Goal: Complete application form

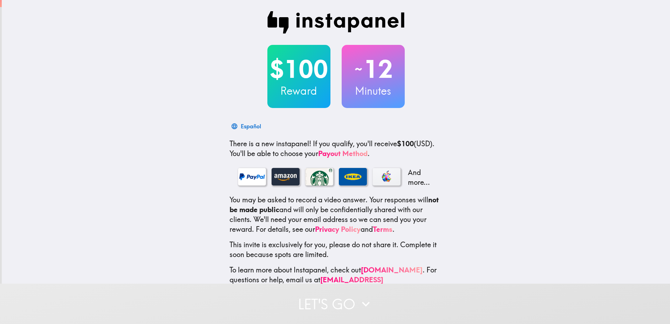
scroll to position [18, 0]
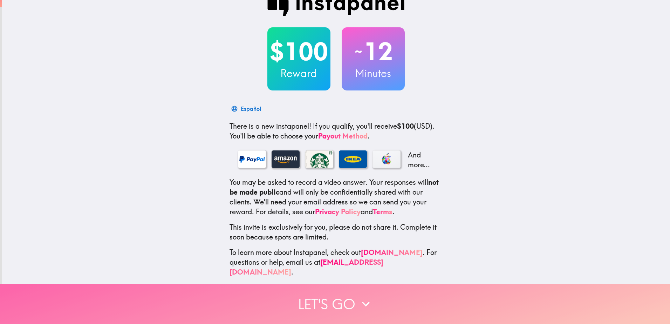
click at [336, 289] on button "Let's go" at bounding box center [335, 303] width 670 height 40
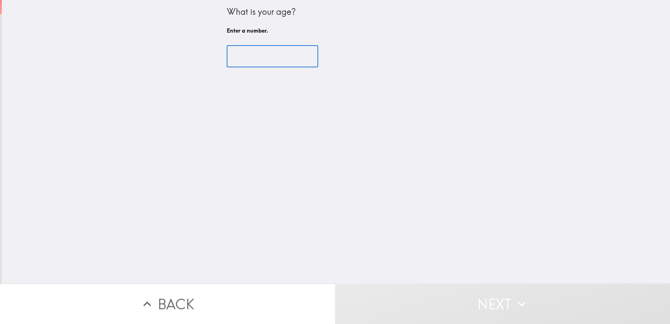
click at [258, 62] on input "number" at bounding box center [272, 57] width 91 height 22
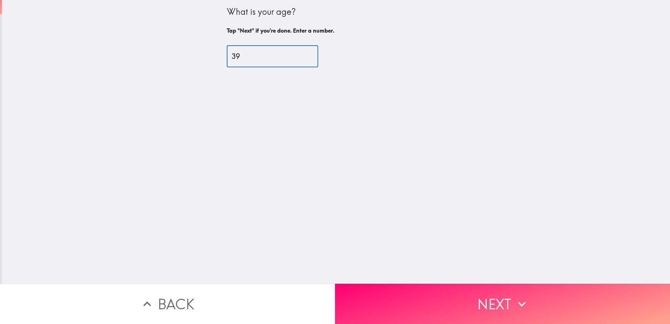
type input "39"
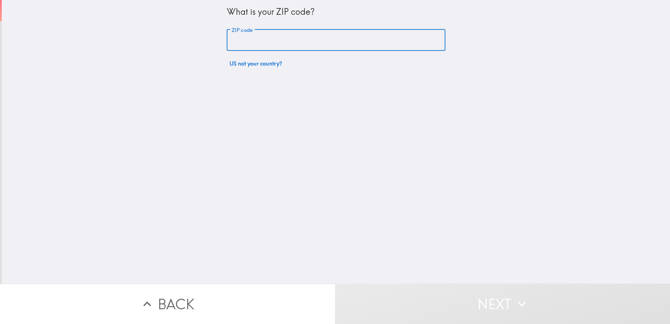
click at [247, 38] on input "ZIP code" at bounding box center [336, 40] width 219 height 22
type input "60605"
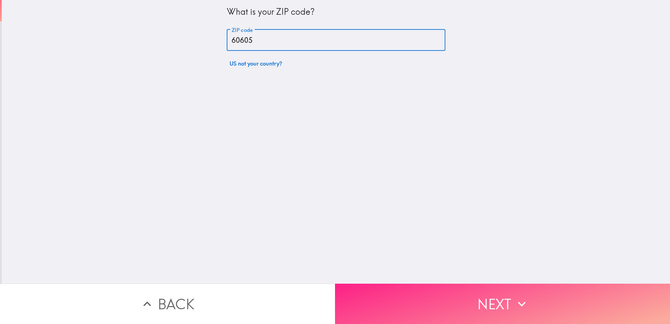
click at [376, 283] on button "Next" at bounding box center [502, 303] width 335 height 40
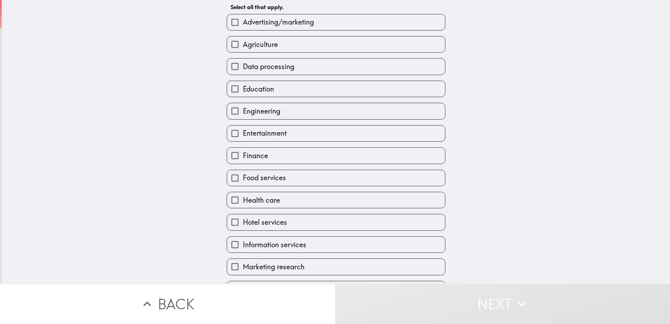
scroll to position [70, 0]
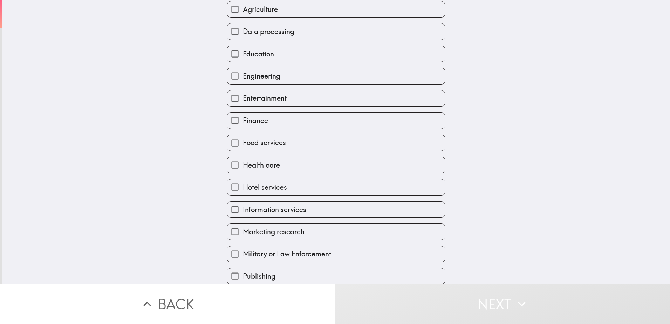
click at [227, 143] on input "Food services" at bounding box center [235, 143] width 16 height 16
checkbox input "true"
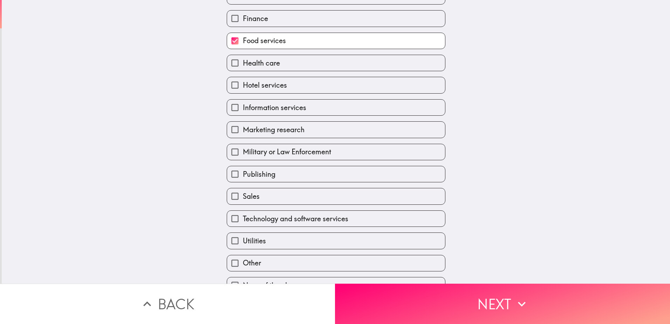
scroll to position [175, 0]
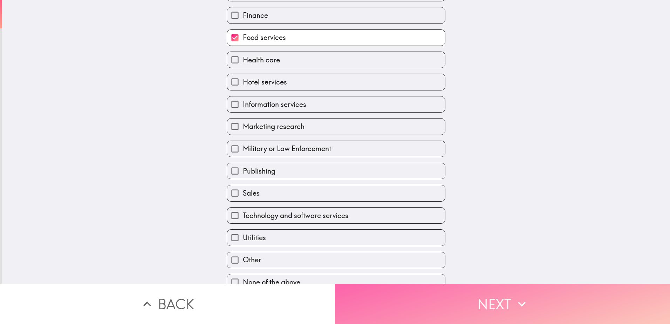
click at [445, 298] on button "Next" at bounding box center [502, 303] width 335 height 40
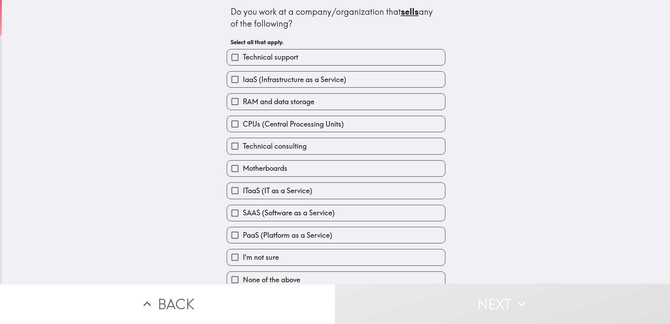
scroll to position [9, 0]
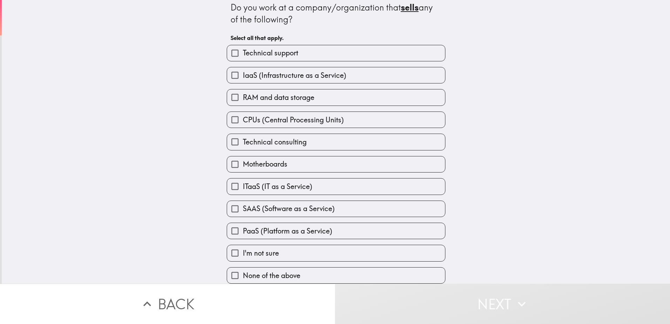
click at [229, 269] on input "None of the above" at bounding box center [235, 275] width 16 height 16
checkbox input "true"
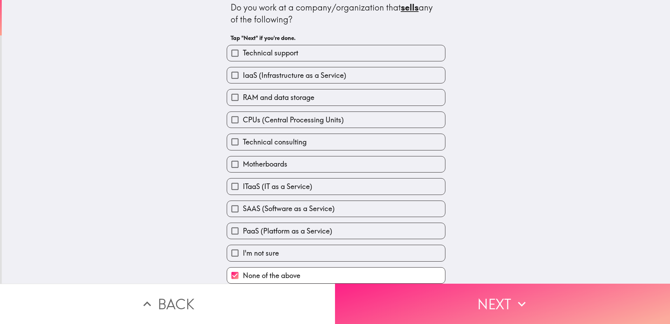
click at [477, 305] on button "Next" at bounding box center [502, 303] width 335 height 40
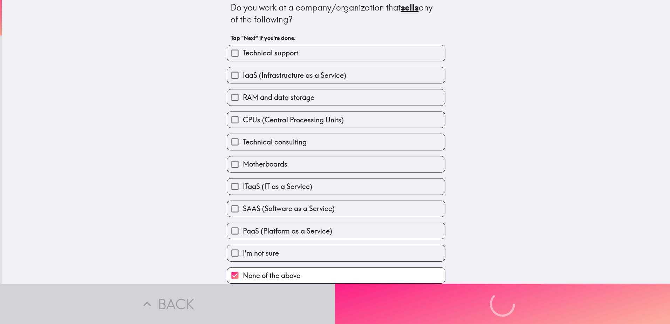
scroll to position [0, 0]
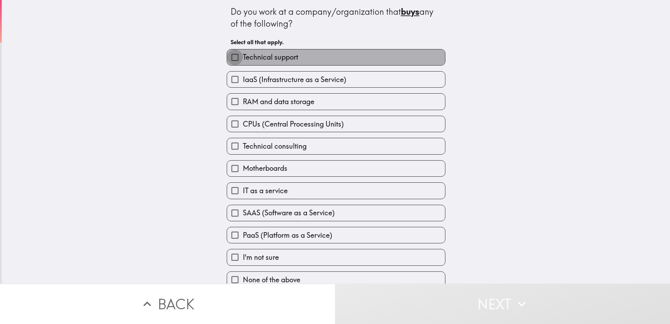
click at [229, 59] on input "Technical support" at bounding box center [235, 57] width 16 height 16
checkbox input "true"
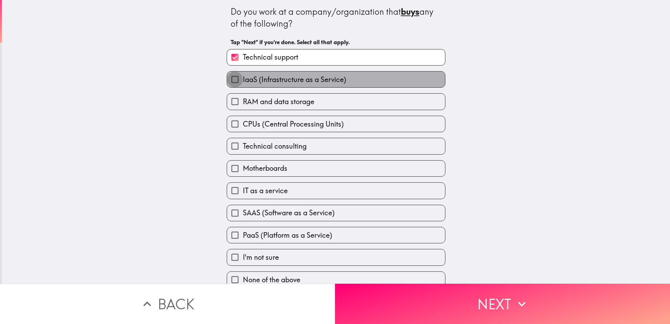
click at [232, 80] on input "IaaS (Infrastructure as a Service)" at bounding box center [235, 79] width 16 height 16
checkbox input "true"
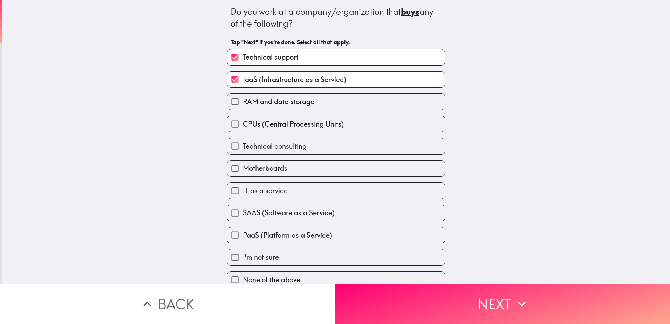
click at [231, 99] on input "RAM and data storage" at bounding box center [235, 102] width 16 height 16
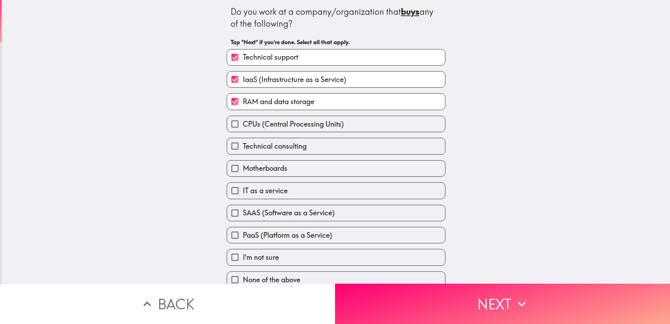
click at [230, 101] on input "RAM and data storage" at bounding box center [235, 102] width 16 height 16
checkbox input "false"
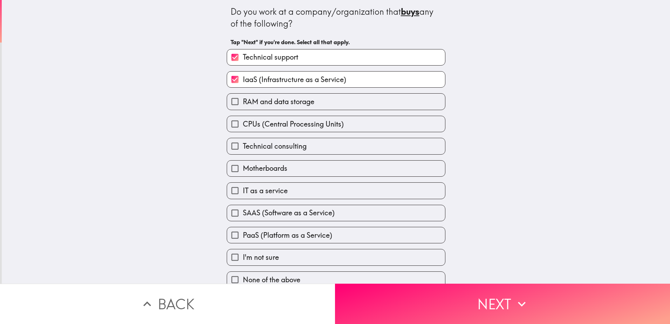
click at [227, 123] on input "CPUs (Central Processing Units)" at bounding box center [235, 124] width 16 height 16
checkbox input "true"
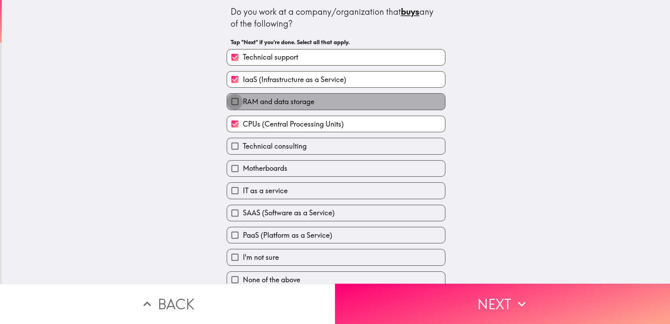
click at [230, 104] on input "RAM and data storage" at bounding box center [235, 102] width 16 height 16
checkbox input "true"
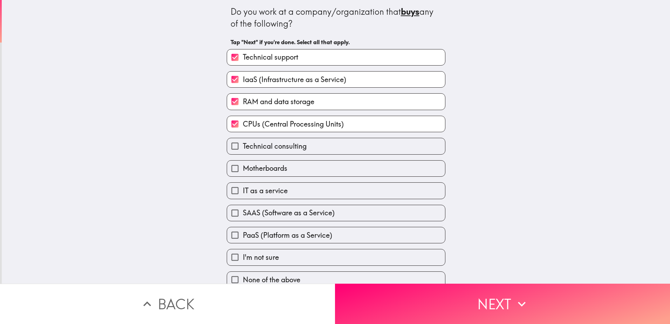
click at [227, 143] on input "Technical consulting" at bounding box center [235, 146] width 16 height 16
checkbox input "true"
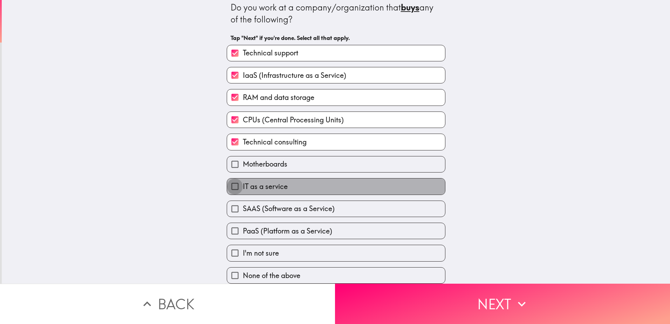
click at [230, 178] on input "IT as a service" at bounding box center [235, 186] width 16 height 16
checkbox input "true"
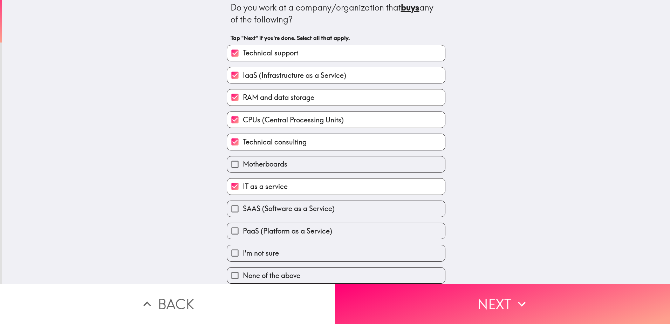
click at [232, 207] on input "SAAS (Software as a Service)" at bounding box center [235, 209] width 16 height 16
checkbox input "true"
click at [232, 223] on input "PaaS (Platform as a Service)" at bounding box center [235, 231] width 16 height 16
checkbox input "true"
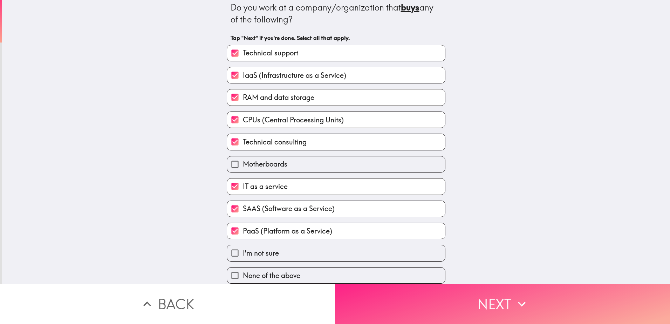
click at [435, 295] on button "Next" at bounding box center [502, 303] width 335 height 40
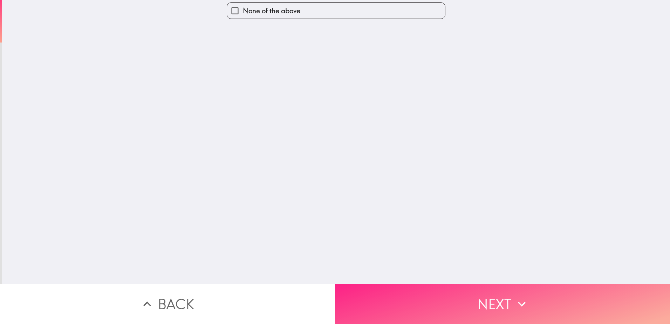
scroll to position [0, 0]
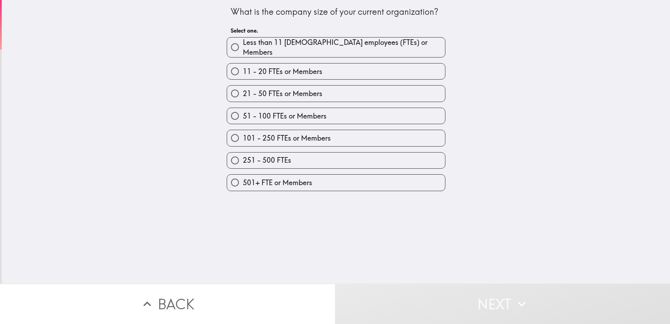
click at [229, 179] on input "501+ FTE or Members" at bounding box center [235, 182] width 16 height 16
radio input "true"
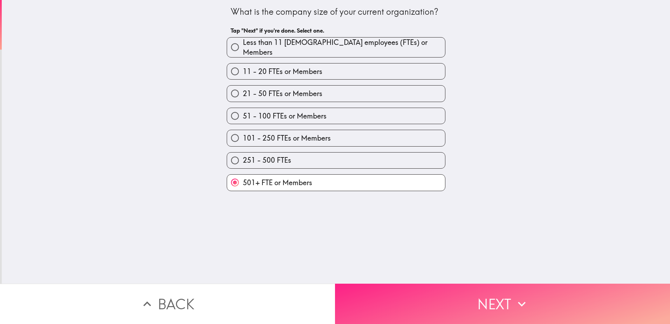
click at [440, 303] on button "Next" at bounding box center [502, 303] width 335 height 40
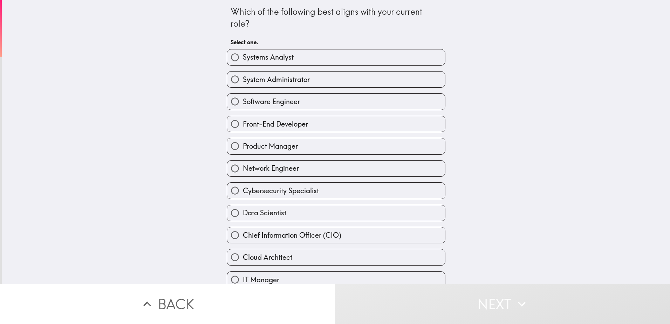
click at [227, 147] on input "Product Manager" at bounding box center [235, 146] width 16 height 16
radio input "true"
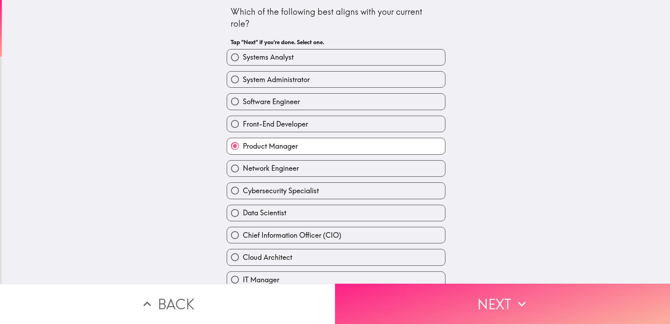
click at [471, 304] on button "Next" at bounding box center [502, 303] width 335 height 40
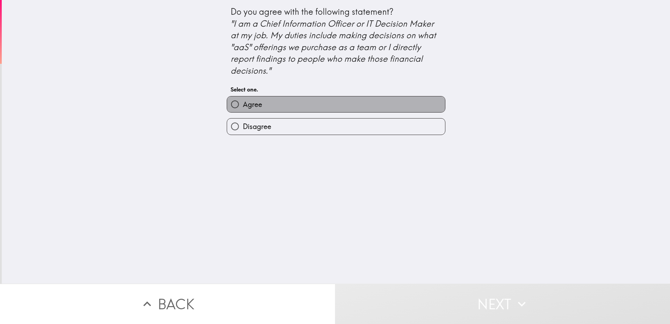
click at [279, 101] on label "Agree" at bounding box center [336, 104] width 218 height 16
click at [243, 101] on input "Agree" at bounding box center [235, 104] width 16 height 16
radio input "true"
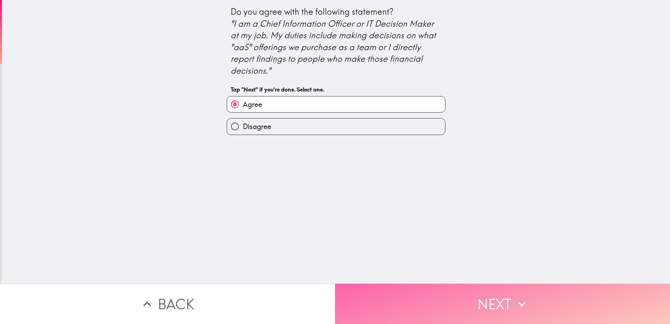
click at [472, 293] on button "Next" at bounding box center [502, 303] width 335 height 40
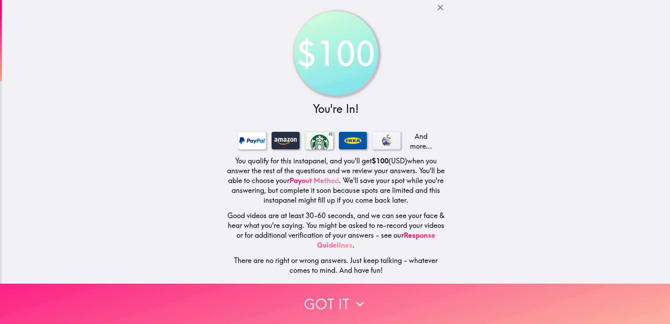
click at [467, 291] on button "Got it" at bounding box center [335, 303] width 670 height 40
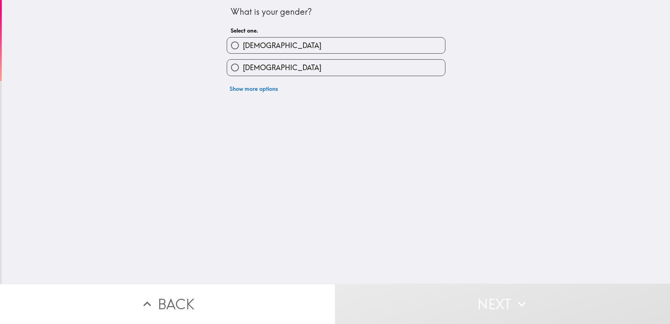
click at [293, 68] on label "[DEMOGRAPHIC_DATA]" at bounding box center [336, 68] width 218 height 16
click at [243, 68] on input "[DEMOGRAPHIC_DATA]" at bounding box center [235, 68] width 16 height 16
radio input "true"
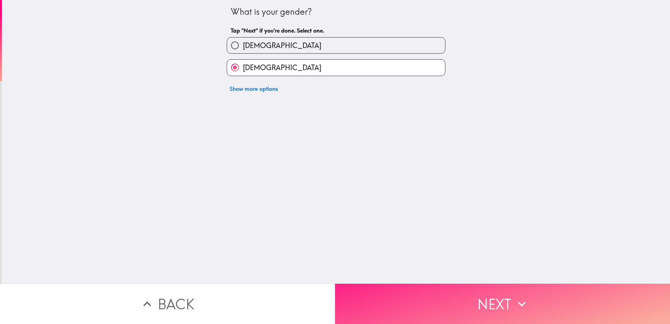
click at [393, 285] on button "Next" at bounding box center [502, 303] width 335 height 40
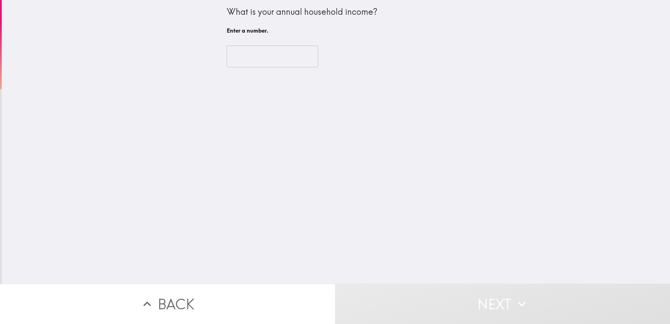
click at [276, 62] on input "number" at bounding box center [272, 57] width 91 height 22
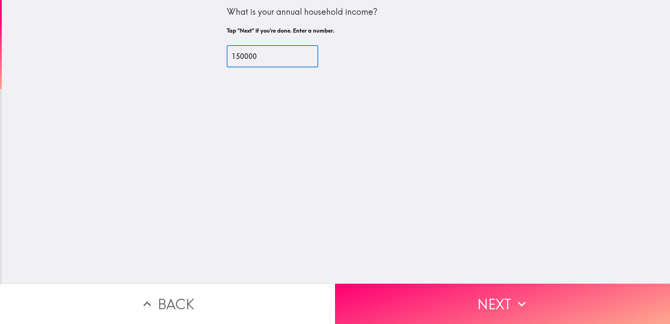
type input "150000"
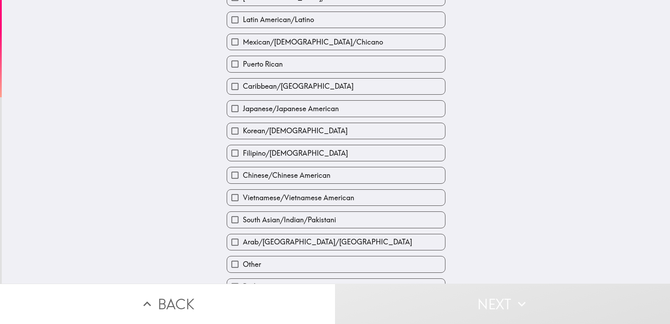
scroll to position [175, 0]
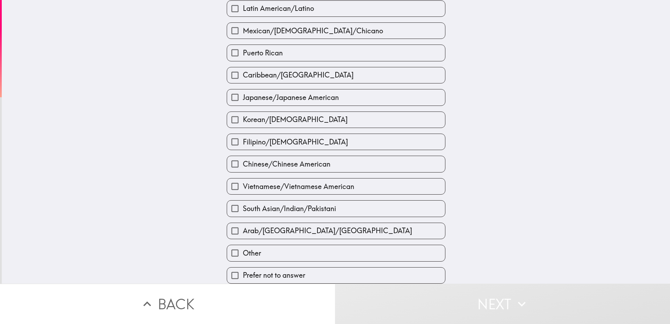
click at [232, 229] on input "Arab/[GEOGRAPHIC_DATA]/[GEOGRAPHIC_DATA]" at bounding box center [235, 231] width 16 height 16
checkbox input "true"
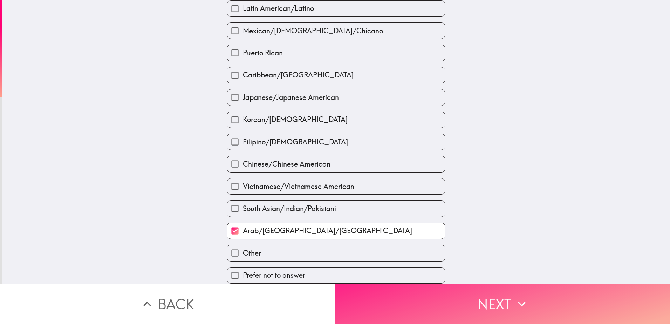
click at [367, 302] on button "Next" at bounding box center [502, 303] width 335 height 40
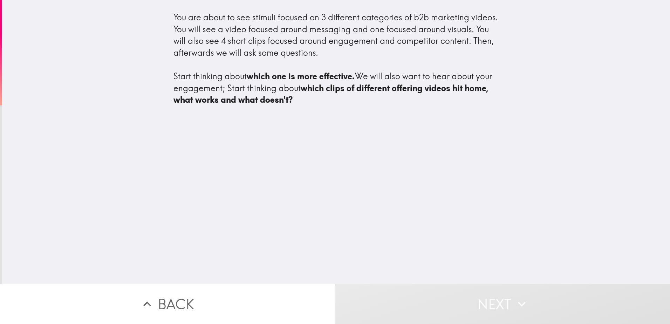
click at [434, 121] on div "You are about to see stimuli focused on 3 different categories of b2b marketing…" at bounding box center [336, 141] width 668 height 283
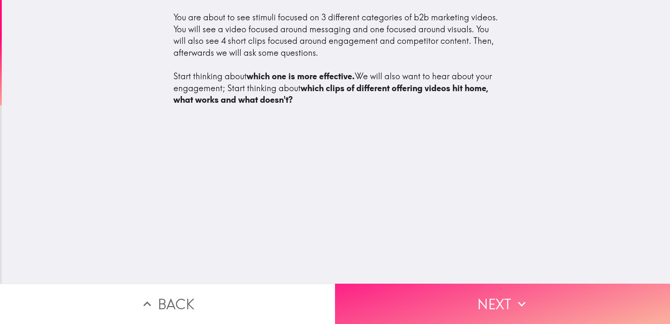
click at [430, 288] on button "Next" at bounding box center [502, 303] width 335 height 40
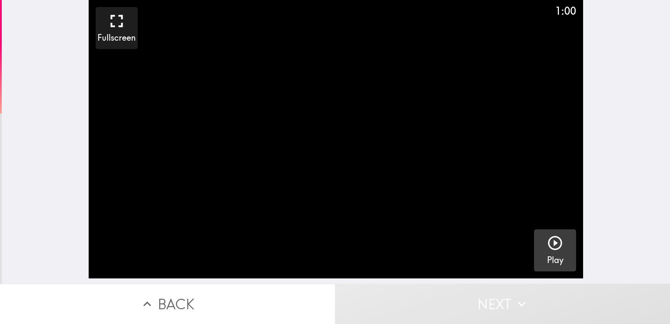
click at [553, 247] on icon "button" at bounding box center [554, 242] width 17 height 17
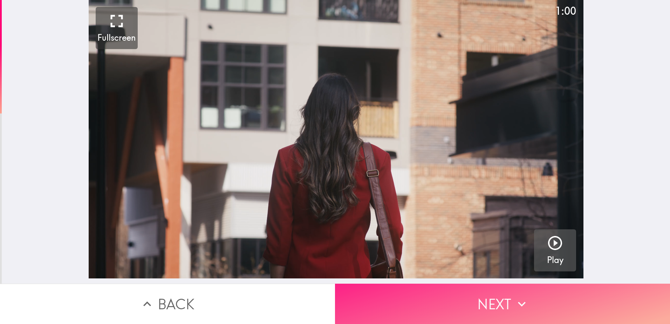
click at [451, 305] on button "Next" at bounding box center [502, 303] width 335 height 40
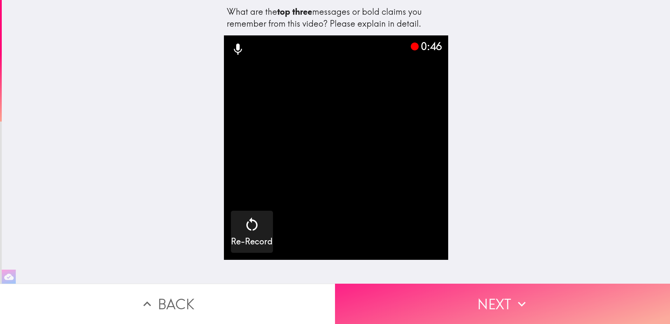
click at [471, 302] on button "Next" at bounding box center [502, 303] width 335 height 40
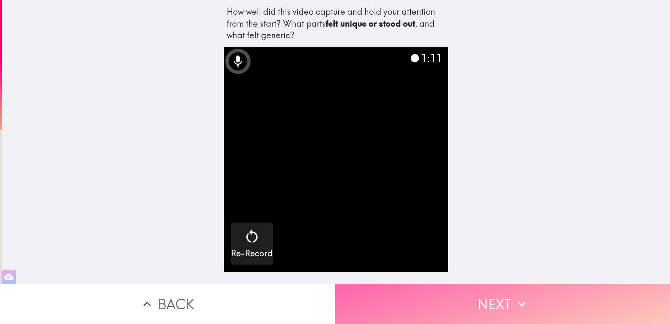
click at [485, 288] on button "Next" at bounding box center [502, 303] width 335 height 40
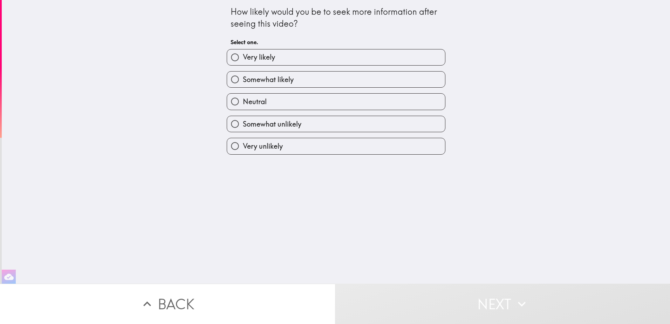
click at [245, 139] on label "Very unlikely" at bounding box center [336, 146] width 218 height 16
click at [243, 139] on input "Very unlikely" at bounding box center [235, 146] width 16 height 16
radio input "true"
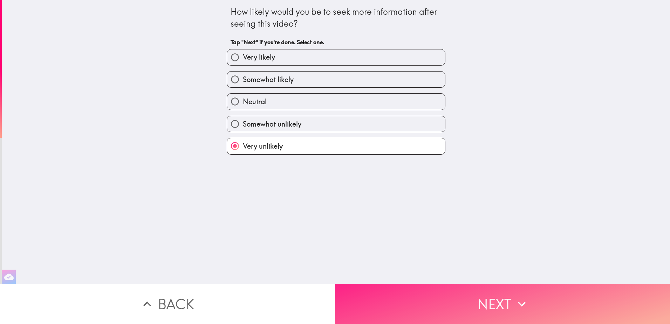
click at [442, 297] on button "Next" at bounding box center [502, 303] width 335 height 40
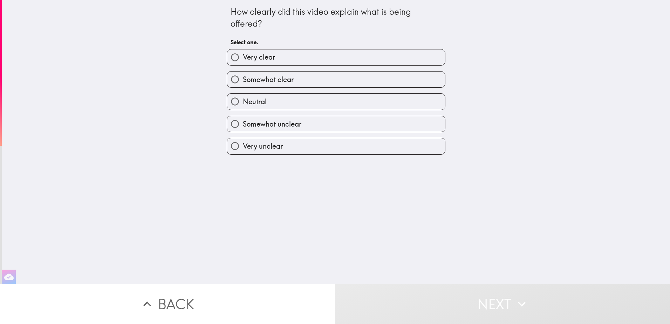
click at [304, 123] on label "Somewhat unclear" at bounding box center [336, 124] width 218 height 16
click at [243, 123] on input "Somewhat unclear" at bounding box center [235, 124] width 16 height 16
radio input "true"
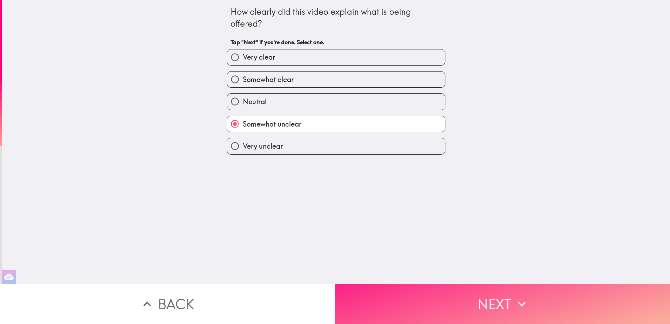
click at [420, 300] on button "Next" at bounding box center [502, 303] width 335 height 40
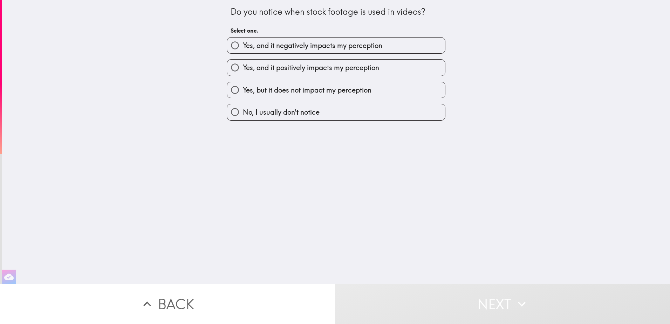
click at [289, 46] on span "Yes, and it negatively impacts my perception" at bounding box center [312, 46] width 139 height 10
click at [243, 46] on input "Yes, and it negatively impacts my perception" at bounding box center [235, 45] width 16 height 16
radio input "true"
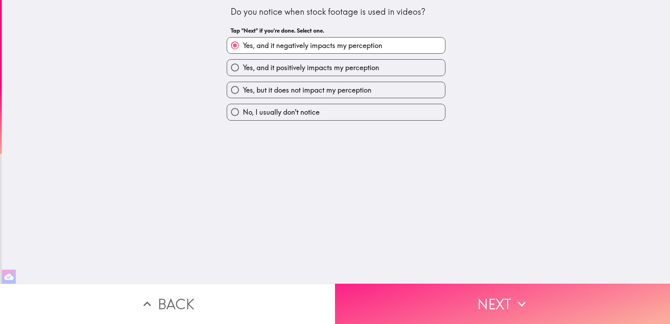
click at [412, 294] on button "Next" at bounding box center [502, 303] width 335 height 40
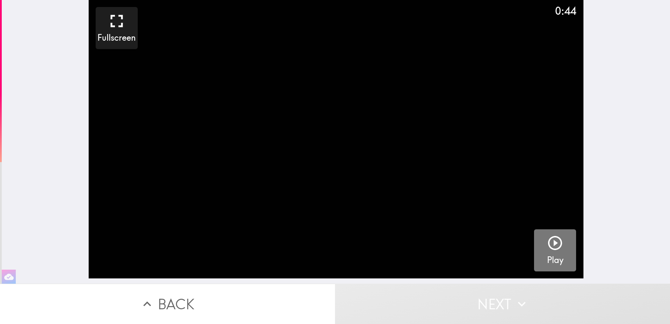
click at [557, 247] on icon "button" at bounding box center [554, 242] width 17 height 17
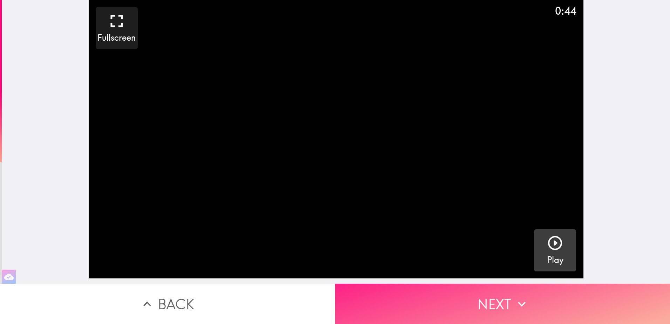
click at [525, 296] on icon "button" at bounding box center [521, 303] width 15 height 15
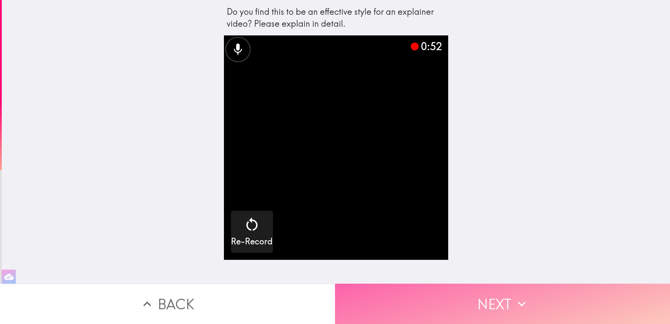
click at [513, 289] on button "Next" at bounding box center [502, 303] width 335 height 40
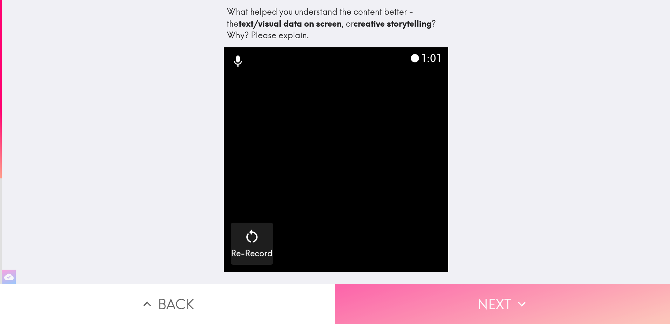
click at [513, 289] on button "Next" at bounding box center [502, 303] width 335 height 40
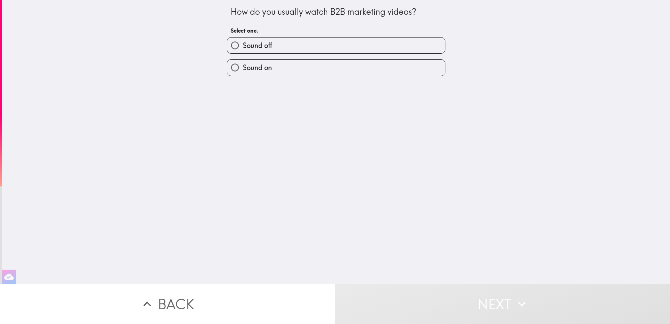
click at [323, 67] on label "Sound on" at bounding box center [336, 68] width 218 height 16
click at [243, 67] on input "Sound on" at bounding box center [235, 68] width 16 height 16
radio input "true"
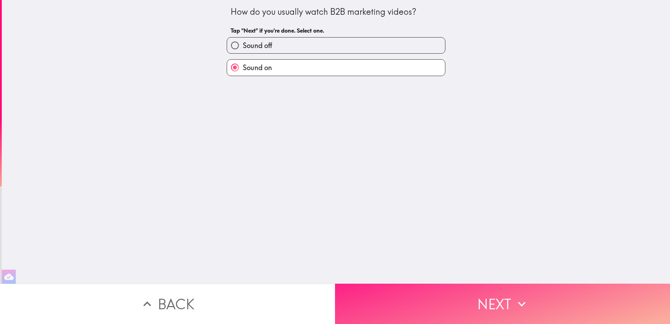
click at [451, 286] on button "Next" at bounding box center [502, 303] width 335 height 40
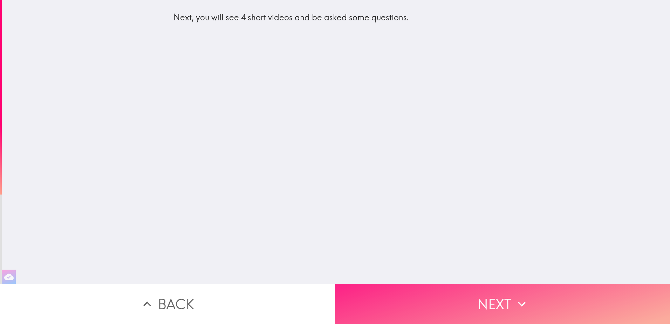
click at [526, 298] on icon "button" at bounding box center [521, 303] width 15 height 15
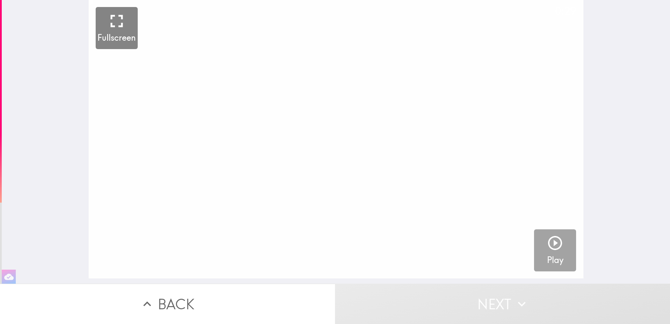
click at [549, 248] on icon "button" at bounding box center [554, 242] width 17 height 17
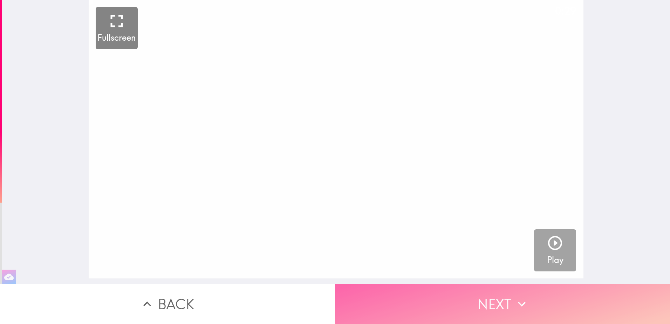
click at [506, 291] on button "Next" at bounding box center [502, 303] width 335 height 40
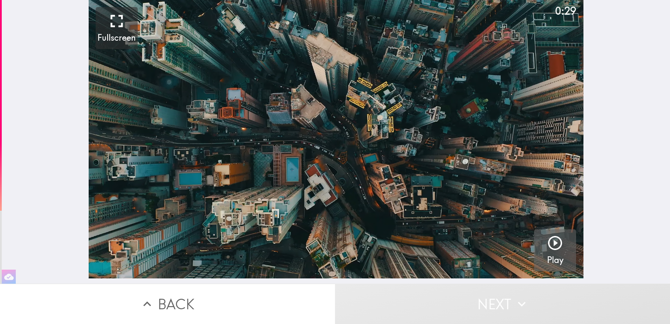
click at [546, 249] on icon "button" at bounding box center [554, 242] width 17 height 17
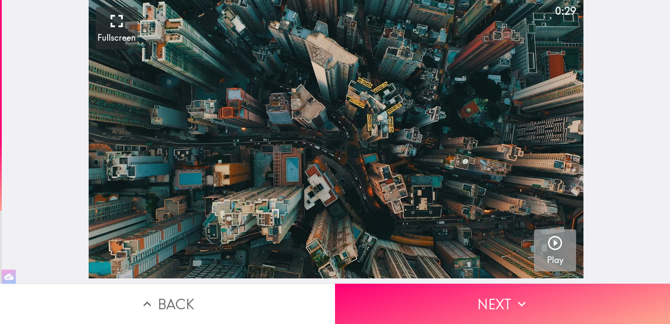
click at [552, 245] on icon "button" at bounding box center [554, 242] width 17 height 17
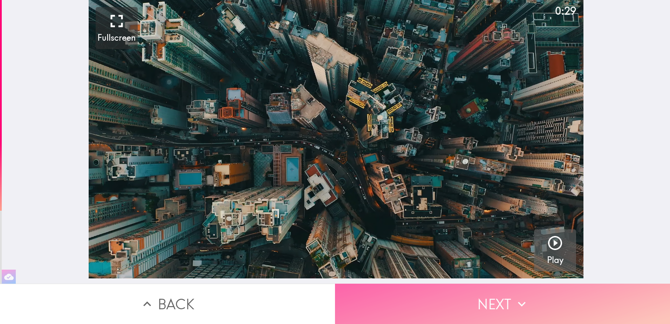
click at [516, 287] on button "Next" at bounding box center [502, 303] width 335 height 40
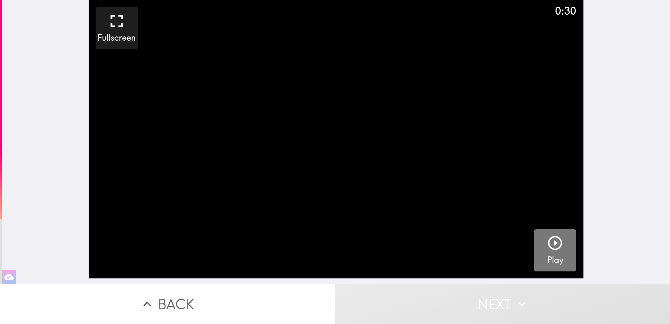
click at [548, 256] on h5 "Play" at bounding box center [555, 260] width 16 height 12
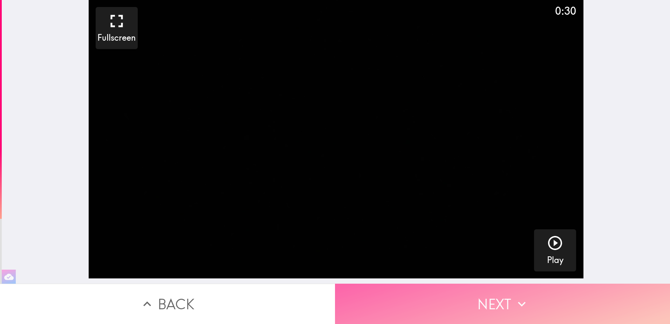
click at [514, 303] on icon "button" at bounding box center [521, 303] width 15 height 15
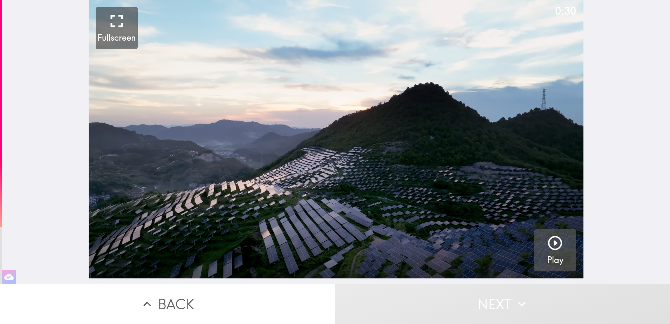
click at [553, 230] on button "Play" at bounding box center [555, 250] width 42 height 42
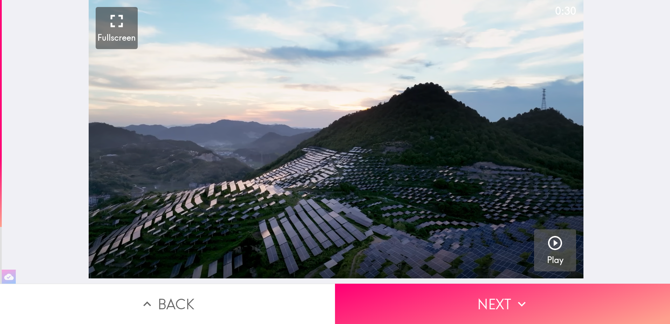
click at [547, 258] on h5 "Play" at bounding box center [555, 260] width 16 height 12
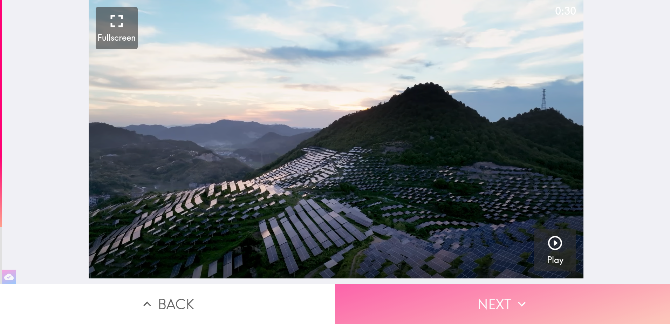
click at [510, 289] on button "Next" at bounding box center [502, 303] width 335 height 40
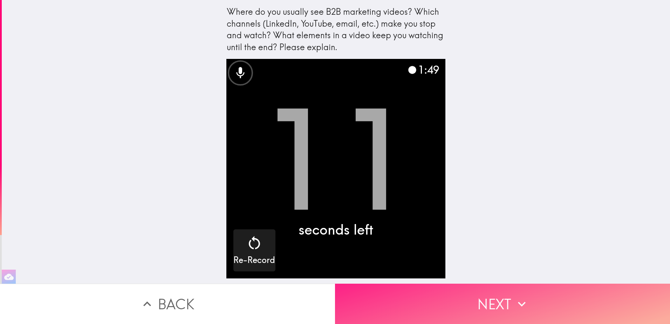
click at [484, 301] on button "Next" at bounding box center [502, 303] width 335 height 40
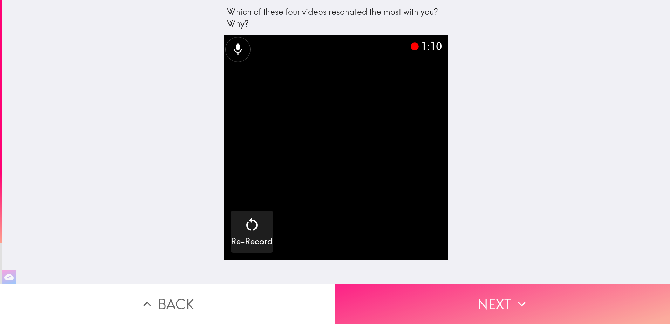
click at [482, 299] on button "Next" at bounding box center [502, 303] width 335 height 40
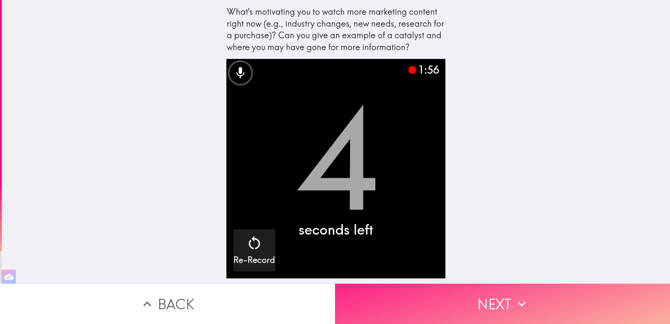
click at [437, 302] on button "Next" at bounding box center [502, 303] width 335 height 40
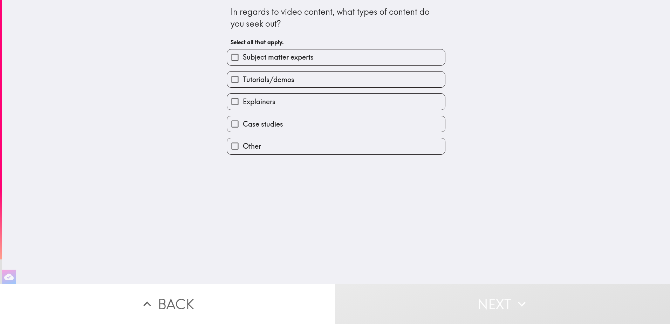
click at [318, 57] on label "Subject matter experts" at bounding box center [336, 57] width 218 height 16
click at [243, 57] on input "Subject matter experts" at bounding box center [235, 57] width 16 height 16
checkbox input "true"
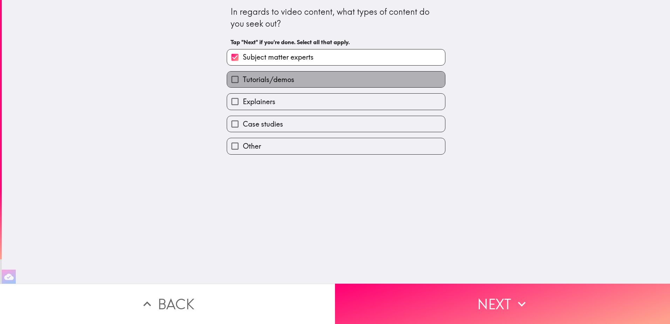
click at [301, 87] on label "Tutorials/demos" at bounding box center [336, 79] width 218 height 16
click at [243, 87] on input "Tutorials/demos" at bounding box center [235, 79] width 16 height 16
checkbox input "true"
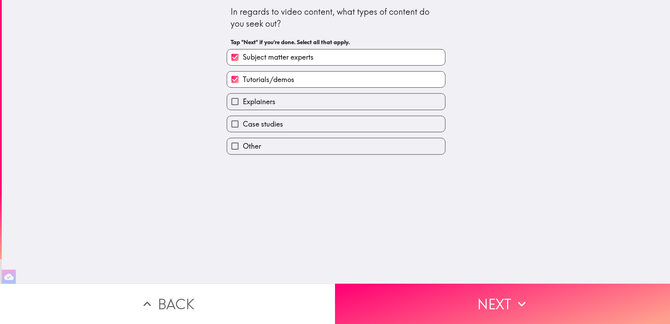
click at [300, 104] on label "Explainers" at bounding box center [336, 102] width 218 height 16
click at [243, 104] on input "Explainers" at bounding box center [235, 102] width 16 height 16
checkbox input "true"
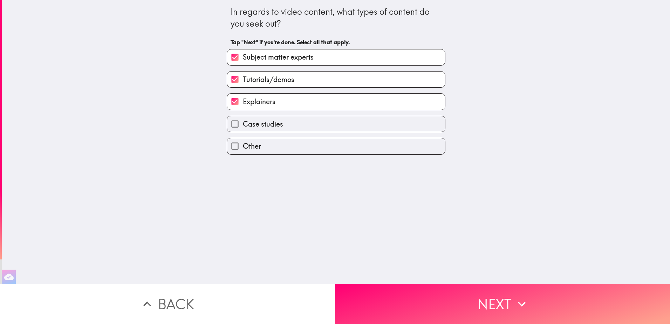
click at [301, 127] on label "Case studies" at bounding box center [336, 124] width 218 height 16
click at [243, 127] on input "Case studies" at bounding box center [235, 124] width 16 height 16
checkbox input "true"
click at [303, 81] on label "Tutorials/demos" at bounding box center [336, 79] width 218 height 16
click at [243, 81] on input "Tutorials/demos" at bounding box center [235, 79] width 16 height 16
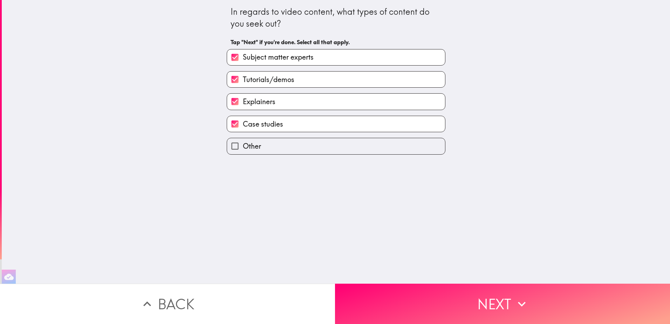
checkbox input "false"
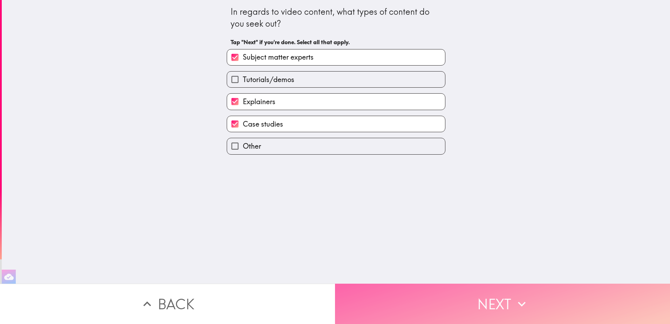
click at [435, 310] on button "Next" at bounding box center [502, 303] width 335 height 40
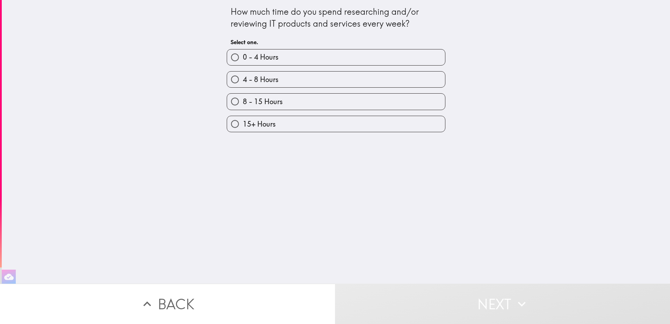
click at [251, 306] on button "Back" at bounding box center [167, 303] width 335 height 40
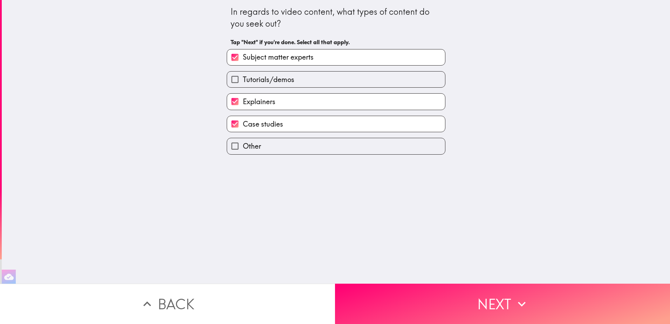
click at [243, 80] on span "Tutorials/demos" at bounding box center [268, 80] width 51 height 10
click at [240, 80] on input "Tutorials/demos" at bounding box center [235, 79] width 16 height 16
checkbox input "true"
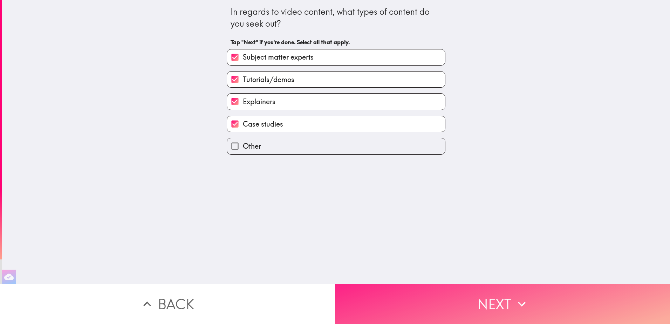
click at [450, 298] on button "Next" at bounding box center [502, 303] width 335 height 40
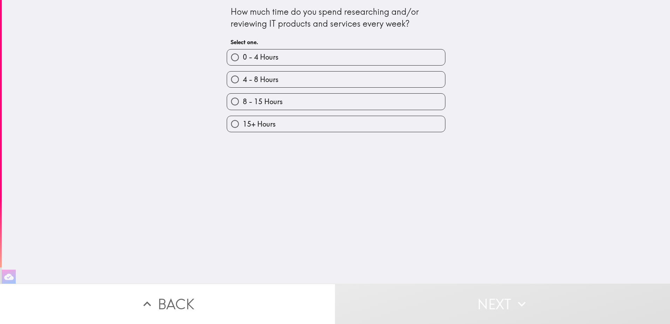
click at [279, 57] on label "0 - 4 Hours" at bounding box center [336, 57] width 218 height 16
click at [243, 57] on input "0 - 4 Hours" at bounding box center [235, 57] width 16 height 16
radio input "true"
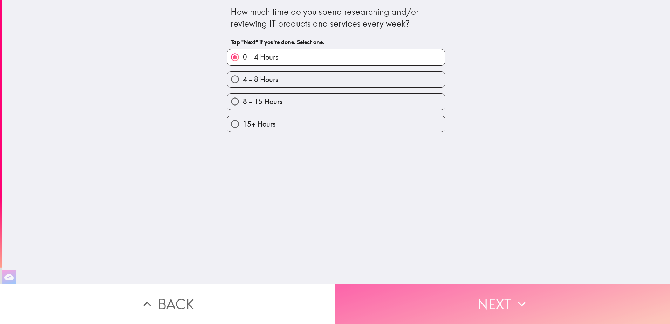
click at [486, 314] on button "Next" at bounding box center [502, 303] width 335 height 40
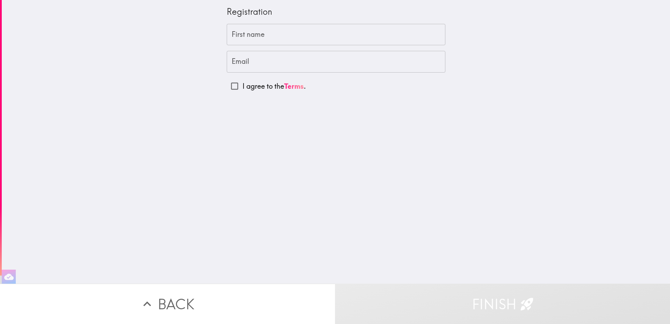
click at [231, 85] on input "I agree to the Terms ." at bounding box center [235, 86] width 16 height 16
checkbox input "true"
click at [240, 32] on input "First name" at bounding box center [336, 35] width 219 height 22
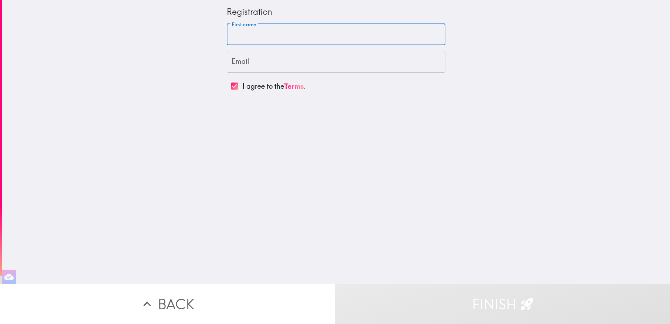
type input "Maha"
type input "[EMAIL_ADDRESS][DOMAIN_NAME]"
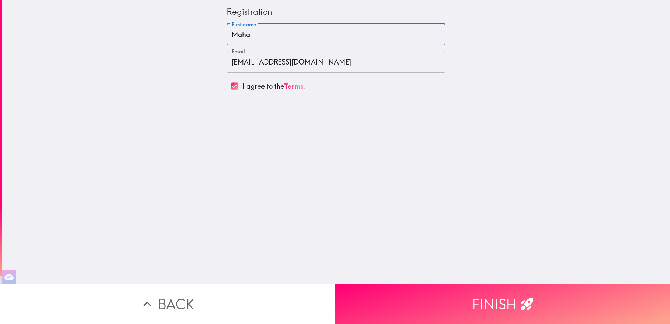
click at [296, 54] on input "[EMAIL_ADDRESS][DOMAIN_NAME]" at bounding box center [336, 62] width 219 height 22
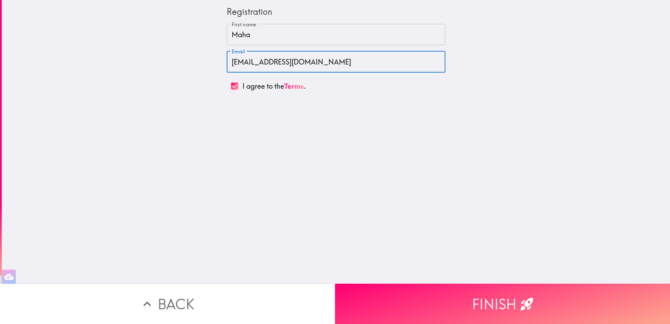
click at [296, 54] on input "[EMAIL_ADDRESS][DOMAIN_NAME]" at bounding box center [336, 62] width 219 height 22
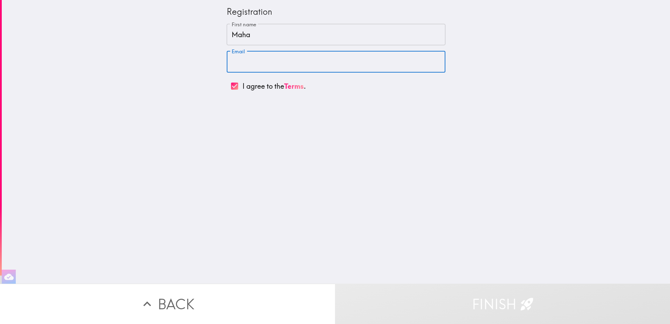
click at [321, 55] on input "Email" at bounding box center [336, 62] width 219 height 22
type input "[EMAIL_ADDRESS][DOMAIN_NAME]"
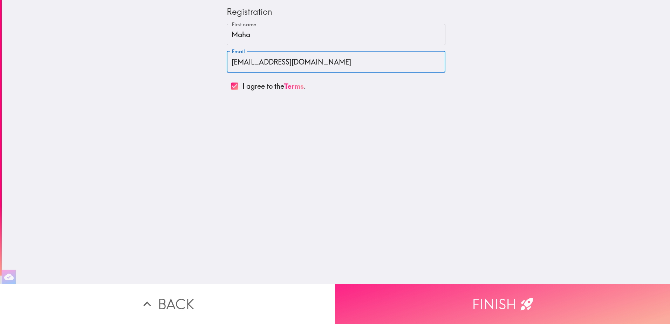
click at [436, 301] on button "Finish" at bounding box center [502, 303] width 335 height 40
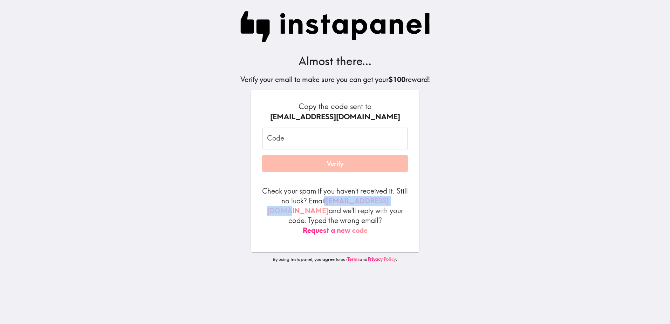
drag, startPoint x: 320, startPoint y: 202, endPoint x: 416, endPoint y: 204, distance: 96.0
click at [416, 204] on div "Almost there... Verify your email to make sure you can get your $100 reward! Co…" at bounding box center [335, 162] width 224 height 324
copy p "l [EMAIL_ADDRESS][DOMAIN_NAME]"
click at [348, 141] on input "Code" at bounding box center [335, 138] width 146 height 22
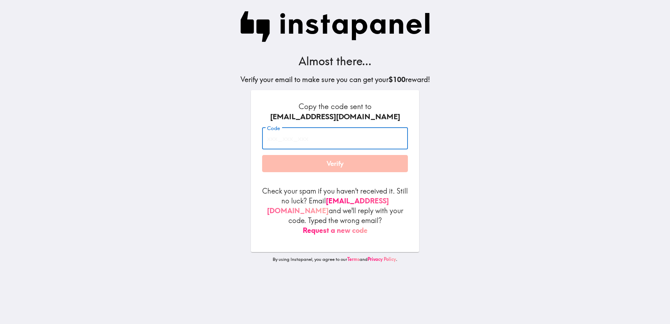
paste input "g49_2AD_Fy8"
type input "g49_2AD_Fy8"
click at [338, 161] on button "Verify" at bounding box center [335, 164] width 146 height 18
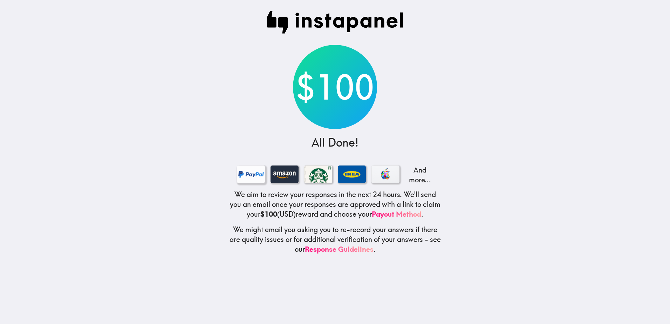
click at [251, 172] on div at bounding box center [251, 174] width 28 height 18
click at [361, 69] on div "$100" at bounding box center [335, 87] width 84 height 84
